Goal: Information Seeking & Learning: Learn about a topic

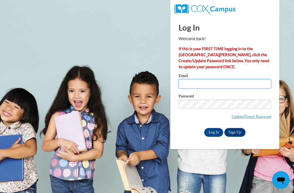
click at [232, 81] on input "Email" at bounding box center [225, 83] width 93 height 9
type input "amattingly374@marian.edu"
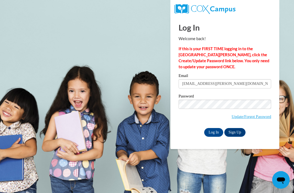
click at [214, 132] on input "Log In" at bounding box center [213, 132] width 19 height 9
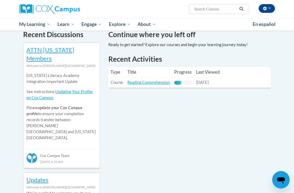
scroll to position [168, 0]
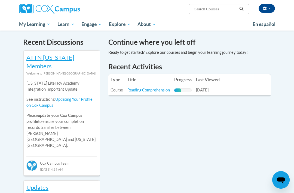
click at [159, 89] on link "Reading Comprehension" at bounding box center [149, 89] width 43 height 5
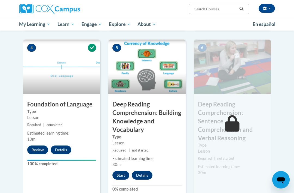
scroll to position [253, 0]
click at [123, 173] on button "Start" at bounding box center [121, 175] width 17 height 9
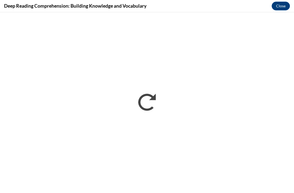
scroll to position [0, 0]
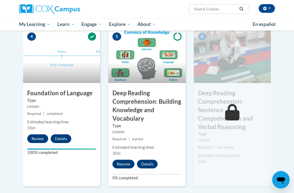
scroll to position [271, 0]
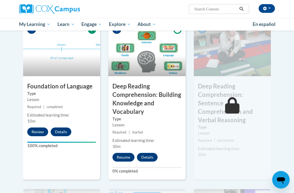
click at [131, 155] on button "Resume" at bounding box center [124, 157] width 22 height 9
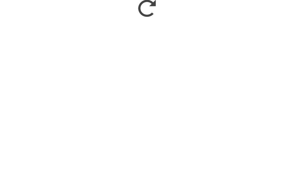
scroll to position [654, 0]
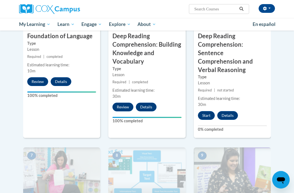
scroll to position [321, 0]
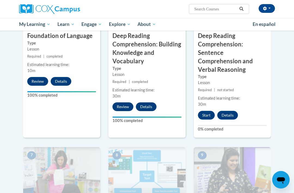
click at [207, 111] on button "Start" at bounding box center [206, 115] width 17 height 9
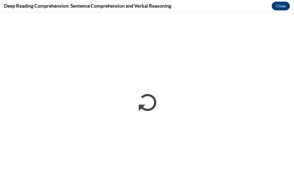
scroll to position [339, 0]
